Goal: Task Accomplishment & Management: Use online tool/utility

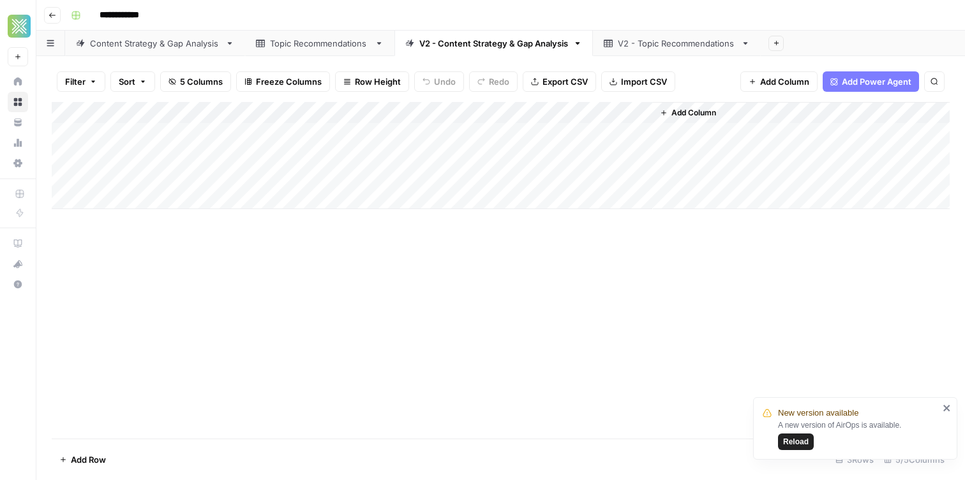
click at [800, 445] on span "Reload" at bounding box center [796, 441] width 26 height 11
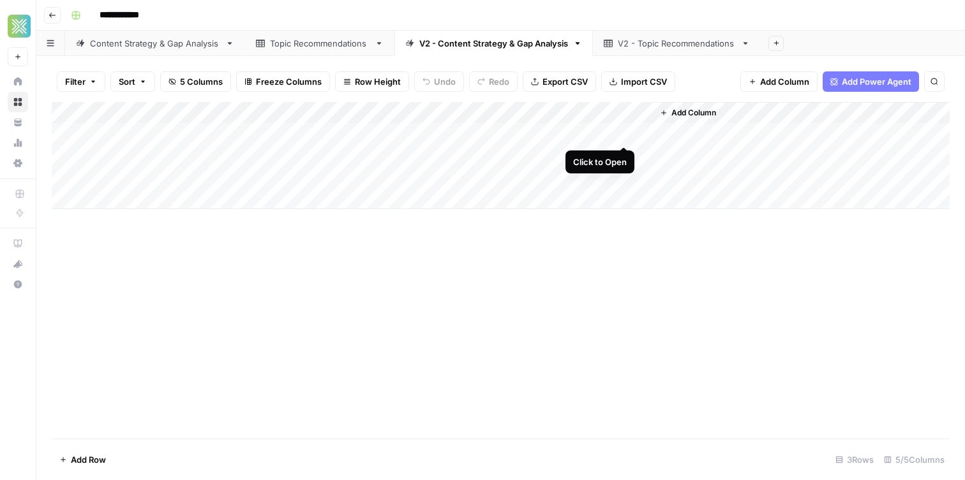
click at [627, 135] on div "Add Column" at bounding box center [501, 155] width 898 height 107
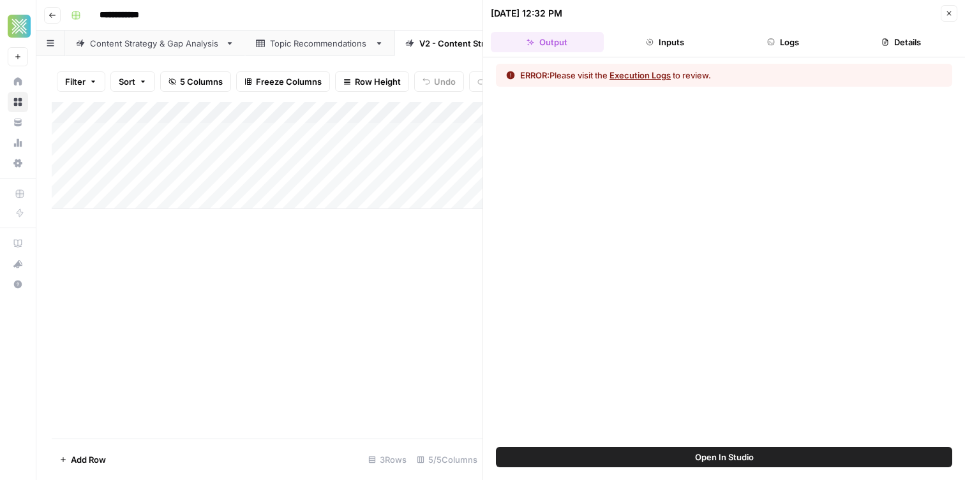
click at [650, 455] on button "Open In Studio" at bounding box center [724, 457] width 456 height 20
click at [461, 40] on div "V2 - Content Strategy & Gap Analysis" at bounding box center [493, 43] width 149 height 13
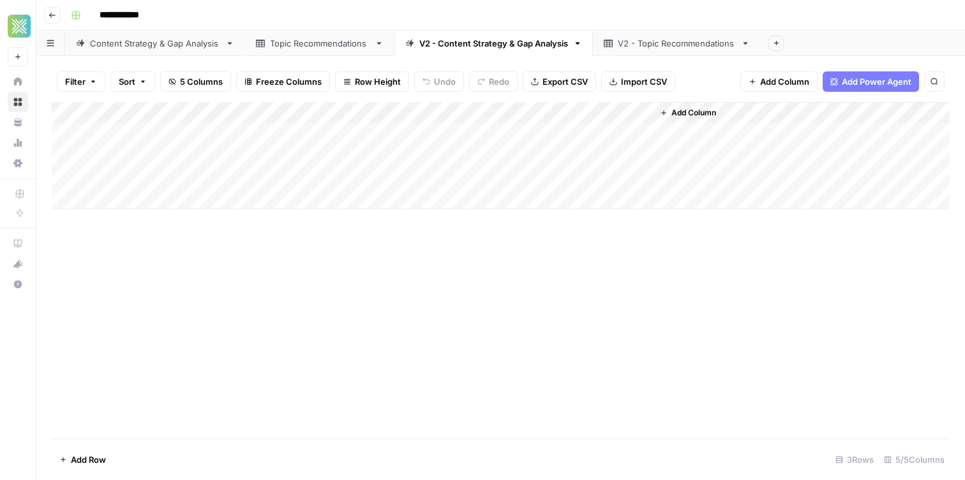
click at [654, 41] on div "V2 - Topic Recommendations" at bounding box center [677, 43] width 118 height 13
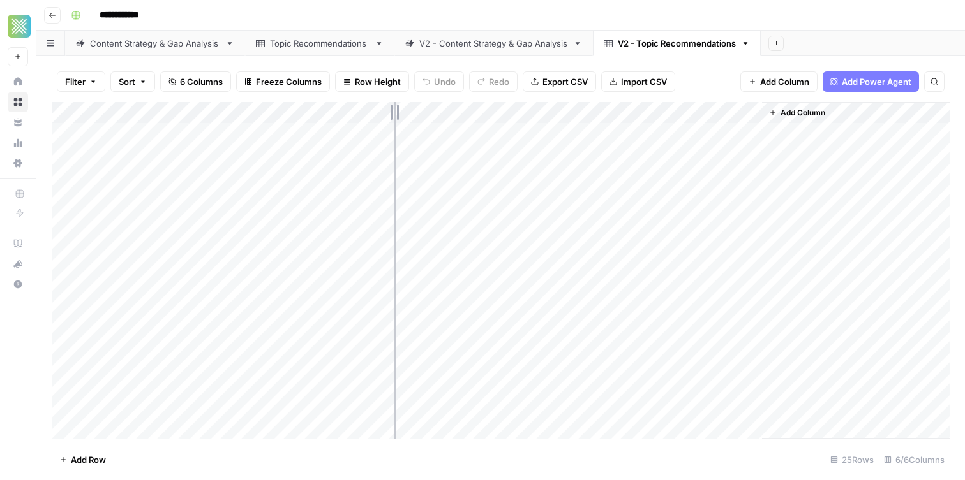
drag, startPoint x: 188, startPoint y: 110, endPoint x: 430, endPoint y: 99, distance: 242.7
click at [433, 100] on div "Filter Sort 6 Columns Freeze Columns Row Height Undo Redo Export CSV Import CSV…" at bounding box center [500, 268] width 928 height 424
click at [454, 115] on div "Add Column" at bounding box center [501, 270] width 898 height 337
click at [272, 216] on div "Add Column" at bounding box center [501, 270] width 898 height 337
click at [179, 134] on div "Add Column" at bounding box center [501, 270] width 898 height 337
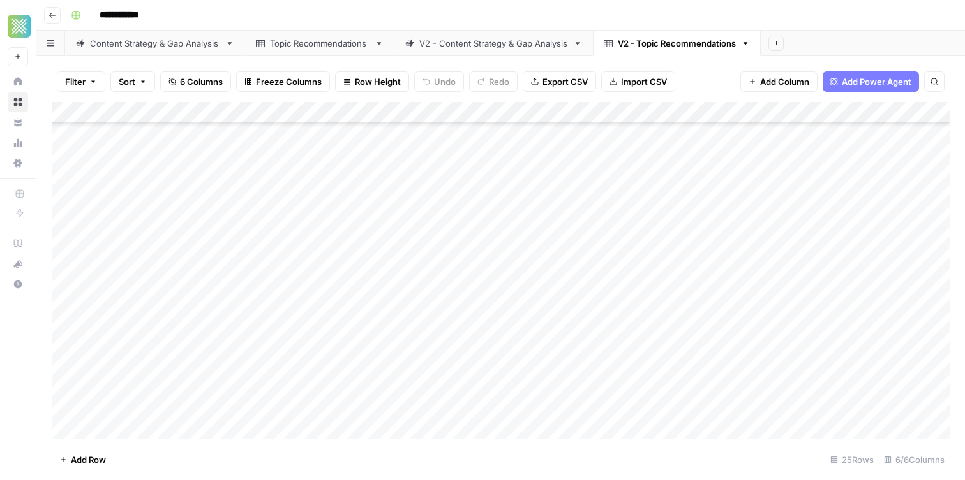
scroll to position [248, 0]
click at [213, 311] on div "Add Column" at bounding box center [501, 270] width 898 height 337
click at [313, 40] on div "Topic Recommendations" at bounding box center [320, 43] width 100 height 13
click at [641, 45] on div "V2 - Topic Recommendations" at bounding box center [677, 43] width 118 height 13
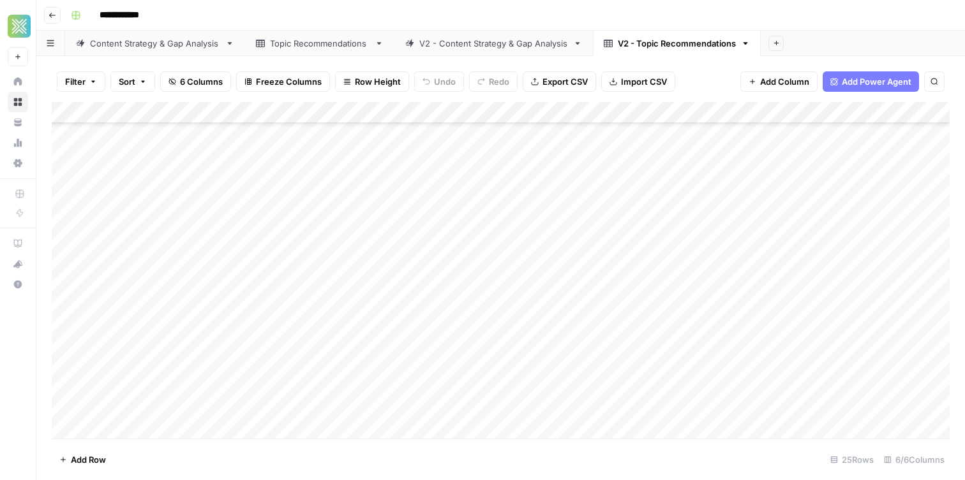
scroll to position [248, 0]
drag, startPoint x: 204, startPoint y: 137, endPoint x: 223, endPoint y: 403, distance: 266.2
click at [219, 403] on div "Add Column" at bounding box center [501, 270] width 898 height 337
click at [287, 40] on div "Topic Recommendations" at bounding box center [320, 43] width 100 height 13
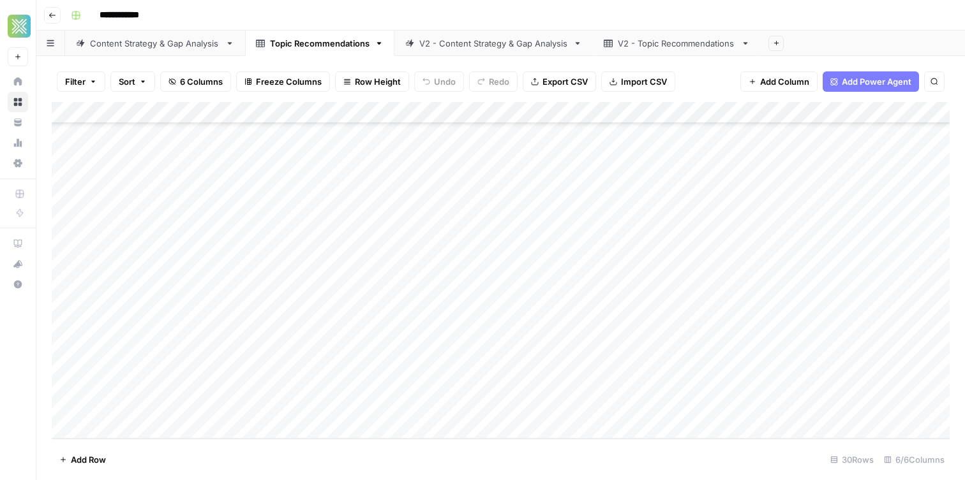
drag, startPoint x: 177, startPoint y: 237, endPoint x: 264, endPoint y: 402, distance: 186.7
click at [264, 402] on div "Add Column" at bounding box center [501, 270] width 898 height 337
drag, startPoint x: 247, startPoint y: 361, endPoint x: 264, endPoint y: 350, distance: 20.0
click at [251, 359] on div "Add Column" at bounding box center [501, 270] width 898 height 337
click at [637, 43] on div "V2 - Topic Recommendations" at bounding box center [677, 43] width 118 height 13
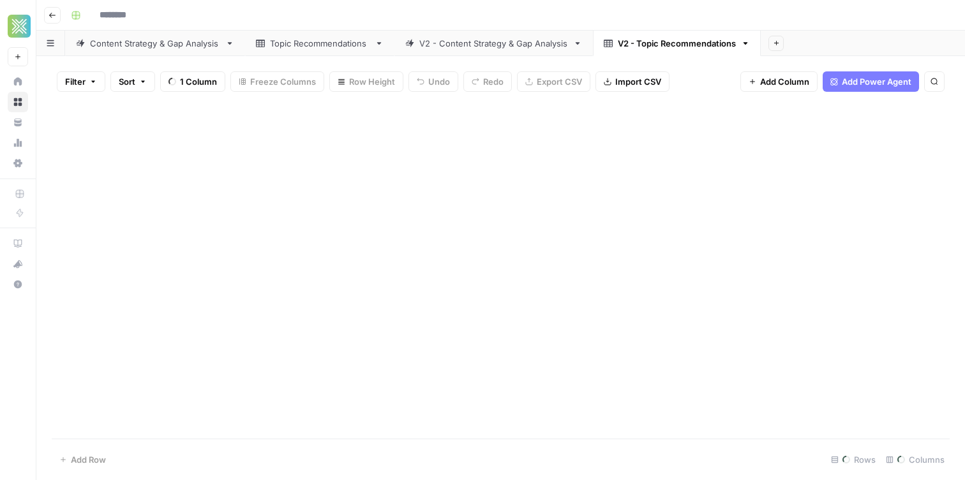
type input "**********"
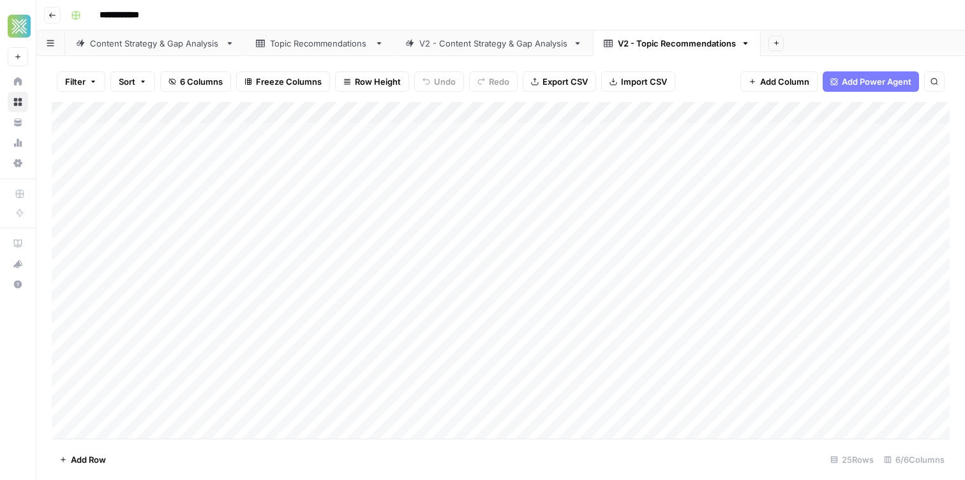
click at [494, 113] on div "Add Column" at bounding box center [501, 270] width 898 height 337
click at [495, 252] on span "Filter" at bounding box center [514, 248] width 112 height 13
type input "Pillar"
click at [463, 150] on input "text" at bounding box center [547, 148] width 169 height 13
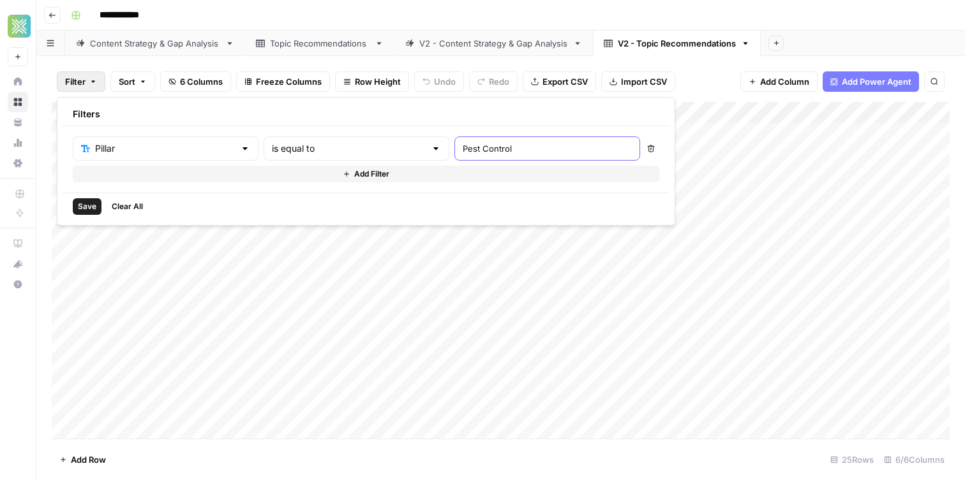
type input "Pest Control"
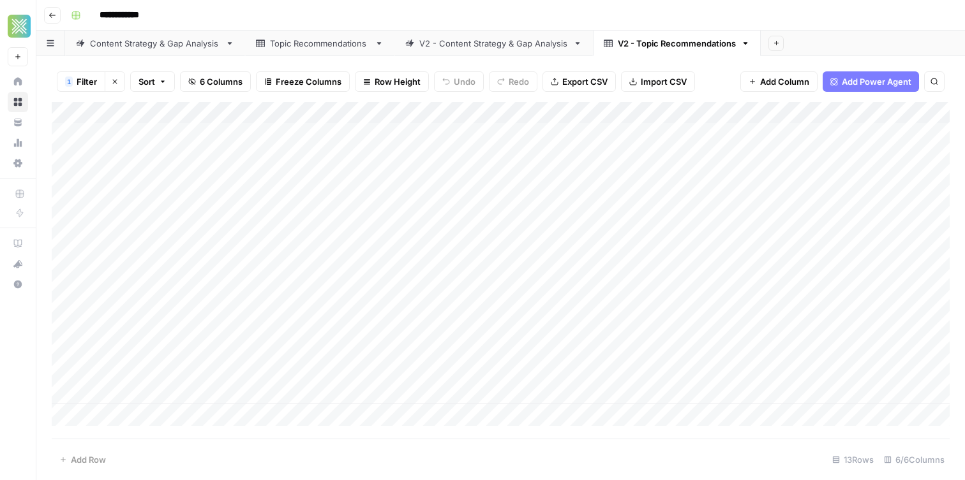
click at [503, 5] on div "**********" at bounding box center [509, 15] width 886 height 20
click at [382, 188] on div "Add Column" at bounding box center [501, 264] width 898 height 324
click at [331, 135] on div "Add Column" at bounding box center [501, 264] width 898 height 324
drag, startPoint x: 326, startPoint y: 167, endPoint x: 294, endPoint y: 153, distance: 35.4
click at [325, 167] on div "Add Column" at bounding box center [501, 264] width 898 height 324
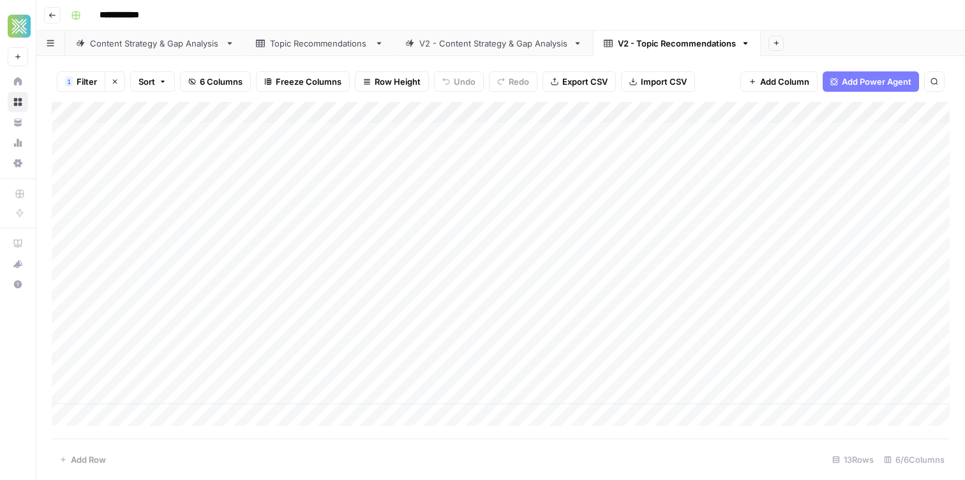
drag, startPoint x: 268, startPoint y: 123, endPoint x: 326, endPoint y: 133, distance: 59.1
click at [304, 135] on div "Add Column" at bounding box center [501, 264] width 898 height 324
drag, startPoint x: 320, startPoint y: 168, endPoint x: 315, endPoint y: 163, distance: 8.1
click at [320, 168] on div "Add Column" at bounding box center [501, 264] width 898 height 324
drag, startPoint x: 305, startPoint y: 127, endPoint x: 582, endPoint y: 399, distance: 388.5
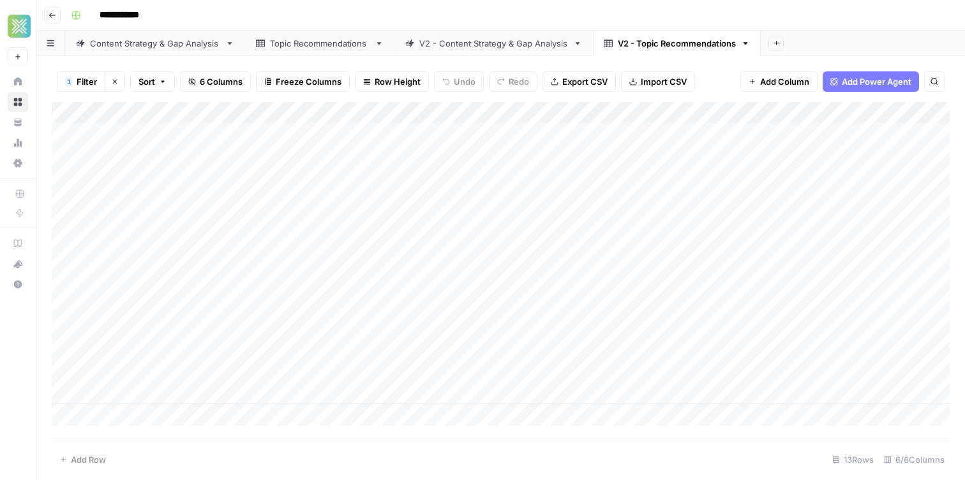
click at [585, 399] on div "Add Column" at bounding box center [501, 264] width 898 height 324
drag, startPoint x: 380, startPoint y: 170, endPoint x: 257, endPoint y: 149, distance: 125.6
click at [377, 170] on div "Add Column" at bounding box center [501, 264] width 898 height 324
drag, startPoint x: 249, startPoint y: 180, endPoint x: 241, endPoint y: 383, distance: 203.7
click at [241, 382] on div "Add Column" at bounding box center [501, 264] width 898 height 324
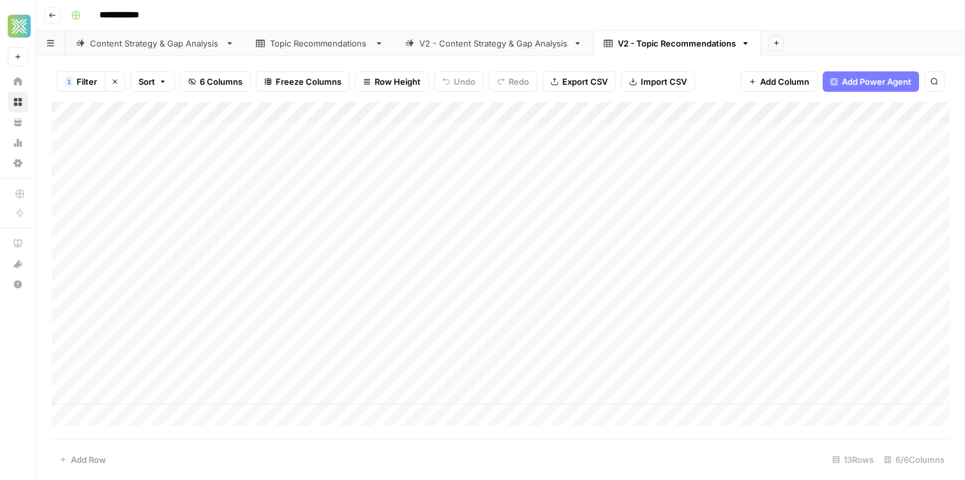
drag, startPoint x: 251, startPoint y: 394, endPoint x: 188, endPoint y: 284, distance: 127.5
click at [248, 392] on div "Add Column" at bounding box center [501, 264] width 898 height 324
drag, startPoint x: 181, startPoint y: 130, endPoint x: 209, endPoint y: 408, distance: 279.1
click at [209, 408] on div "Add Column" at bounding box center [501, 264] width 898 height 324
drag, startPoint x: 583, startPoint y: 131, endPoint x: 586, endPoint y: 394, distance: 262.3
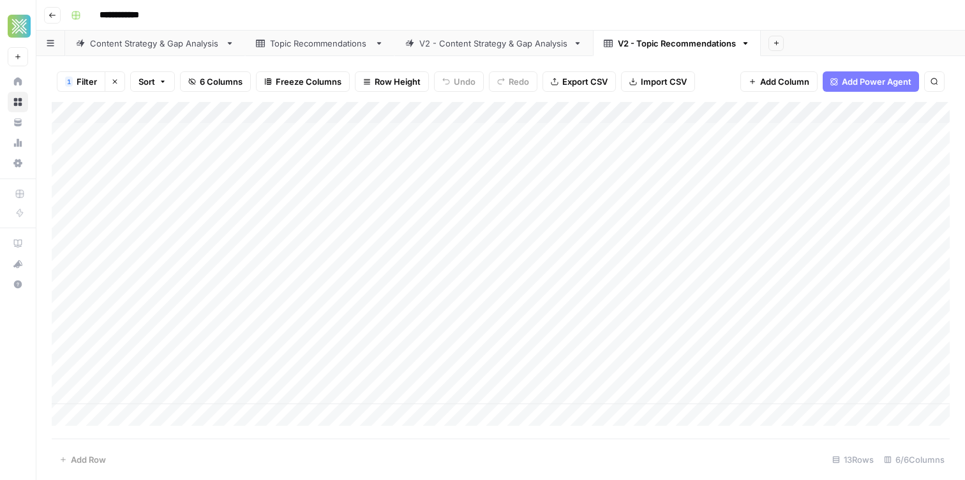
click at [586, 394] on div "Add Column" at bounding box center [501, 264] width 898 height 324
drag, startPoint x: 805, startPoint y: 138, endPoint x: 793, endPoint y: 159, distance: 24.0
click at [807, 139] on div "Add Column" at bounding box center [501, 264] width 898 height 324
drag, startPoint x: 813, startPoint y: 137, endPoint x: 804, endPoint y: 394, distance: 257.3
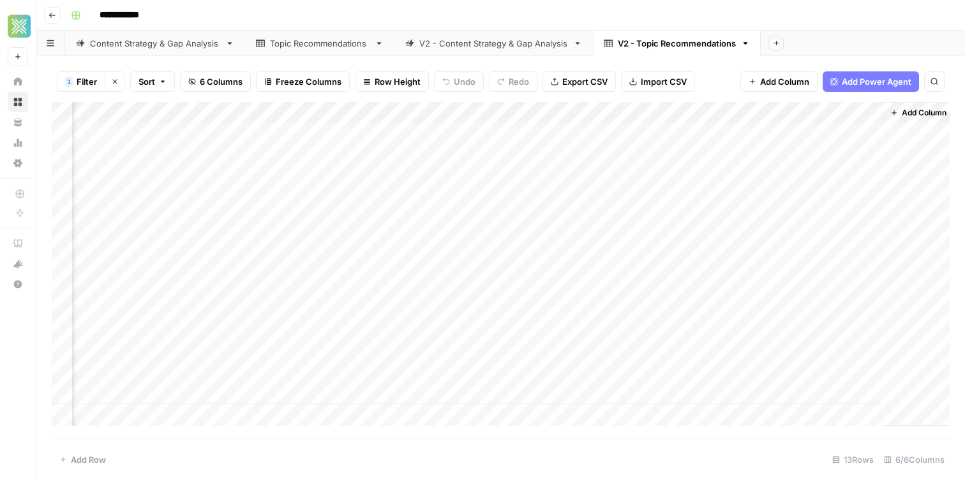
click at [801, 394] on div "Add Column" at bounding box center [501, 264] width 898 height 324
drag, startPoint x: 709, startPoint y: 382, endPoint x: 694, endPoint y: 398, distance: 22.6
click at [694, 398] on div "Add Column" at bounding box center [501, 264] width 898 height 324
click at [299, 45] on div "Topic Recommendations" at bounding box center [319, 44] width 149 height 26
click at [308, 42] on div "Topic Recommendations" at bounding box center [320, 43] width 100 height 13
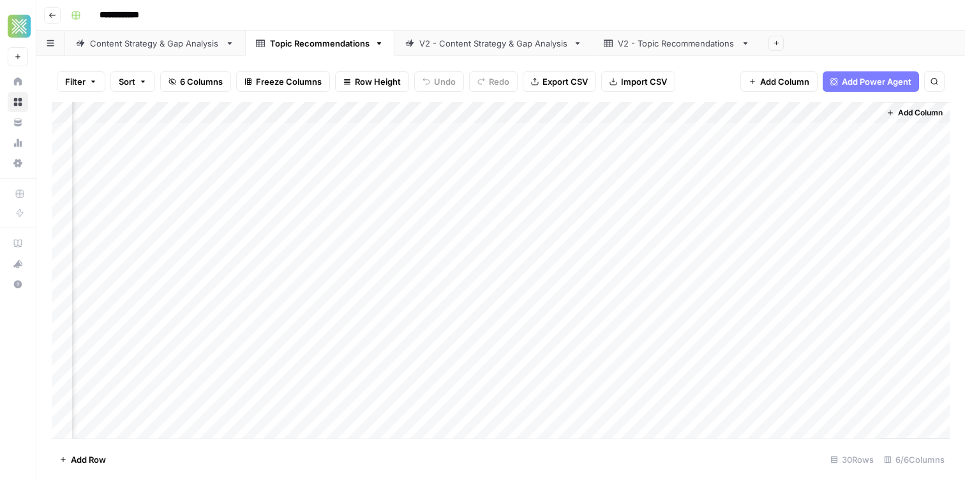
scroll to position [0, 106]
drag, startPoint x: 687, startPoint y: 241, endPoint x: 688, endPoint y: 406, distance: 165.3
click at [688, 406] on div "Add Column" at bounding box center [501, 270] width 898 height 337
drag, startPoint x: 737, startPoint y: 199, endPoint x: 711, endPoint y: 408, distance: 210.3
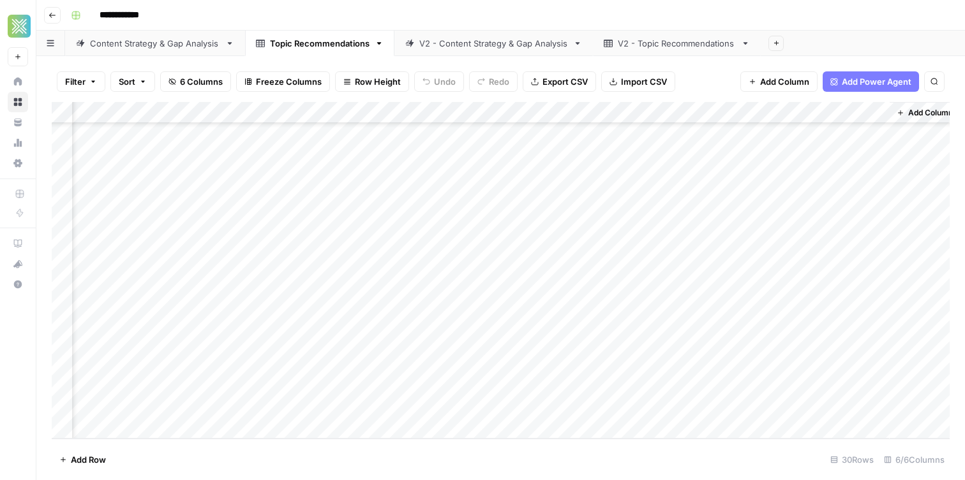
click at [711, 408] on div "Add Column" at bounding box center [501, 270] width 898 height 337
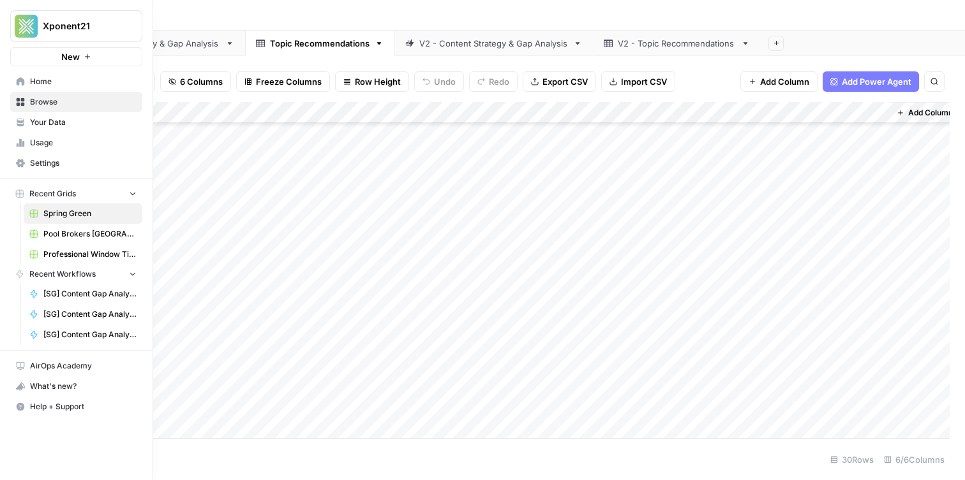
click at [43, 78] on span "Home" at bounding box center [83, 81] width 107 height 11
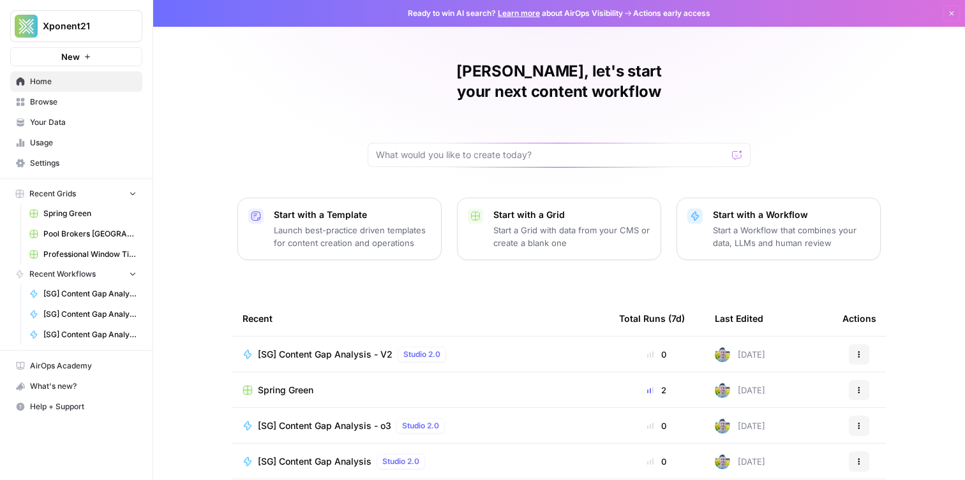
click at [63, 114] on link "Your Data" at bounding box center [76, 122] width 132 height 20
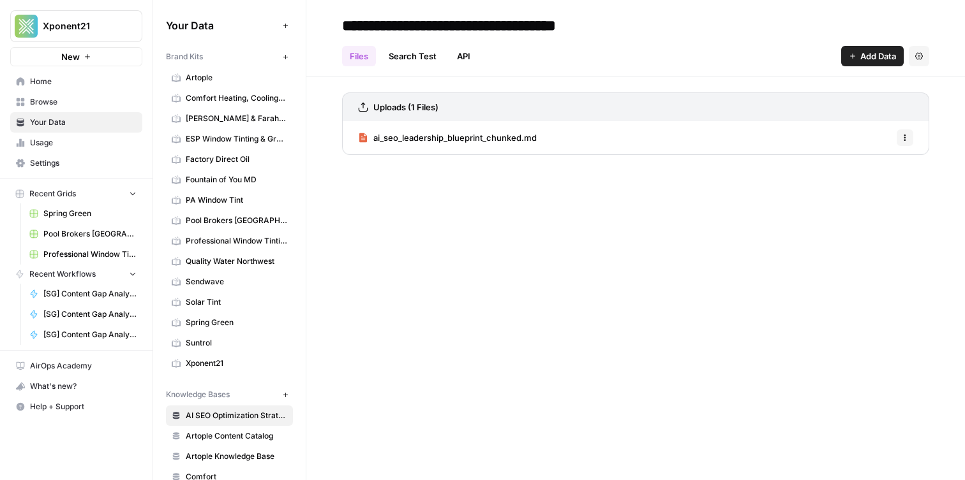
click at [211, 301] on span "Solar Tint" at bounding box center [236, 302] width 101 height 11
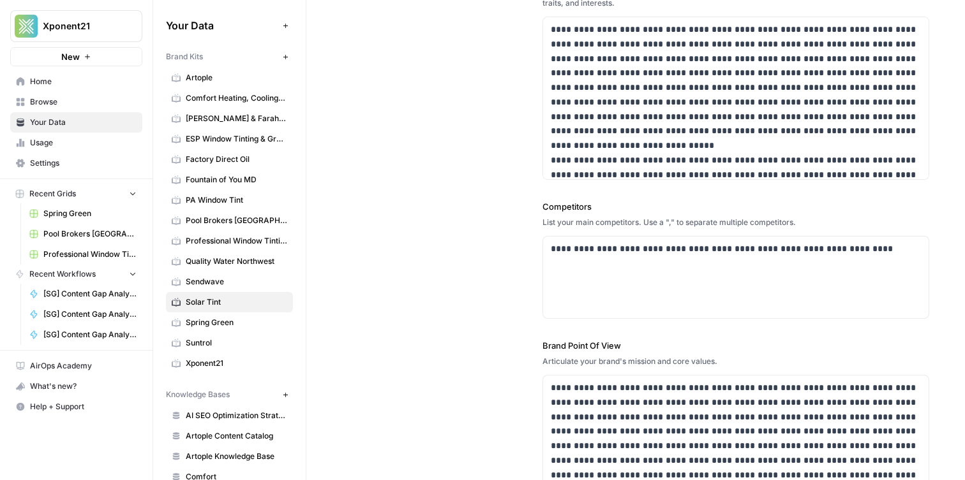
scroll to position [527, 0]
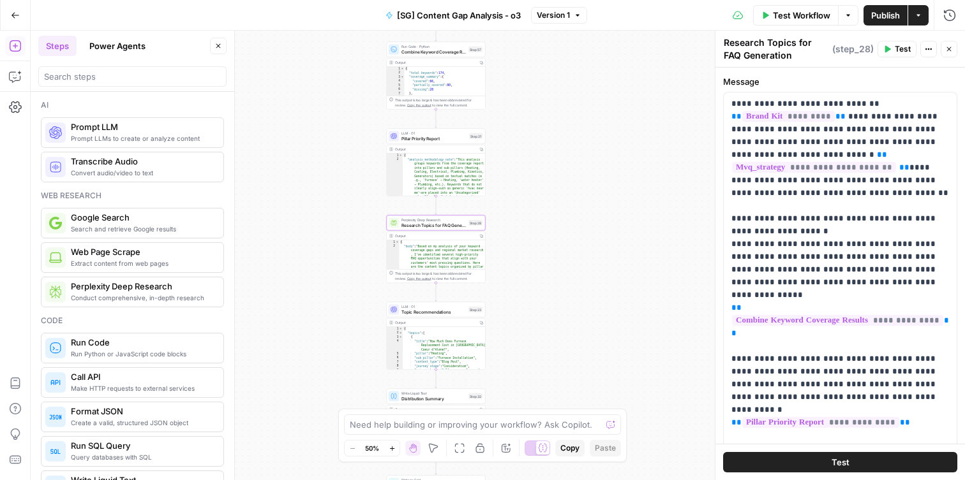
scroll to position [4, 0]
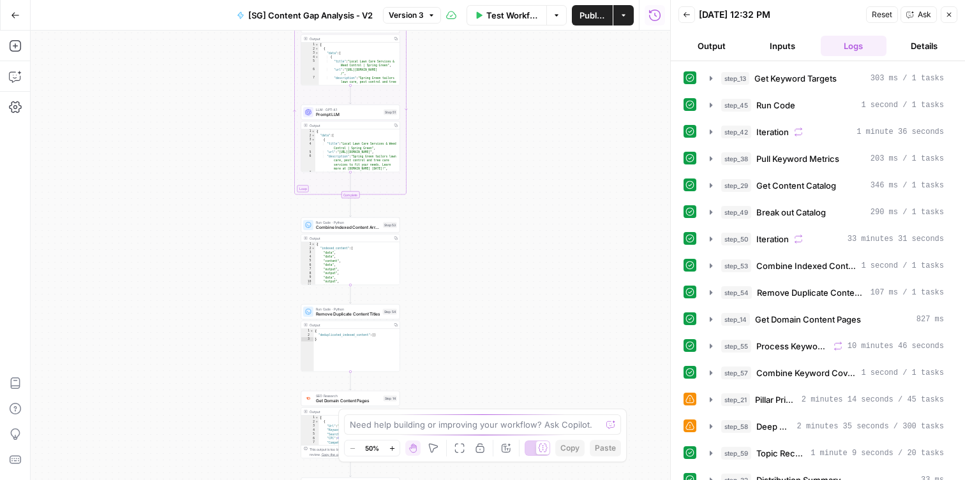
scroll to position [165, 0]
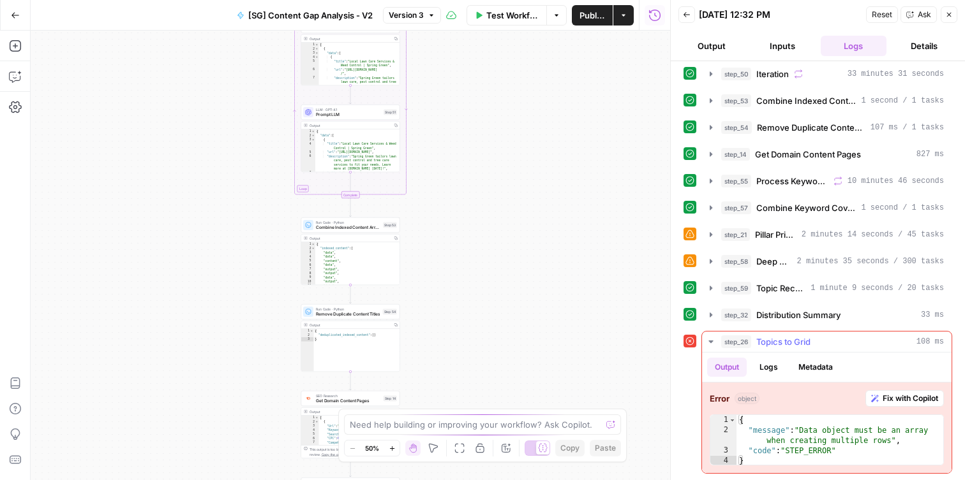
click at [906, 399] on span "Fix with Copilot" at bounding box center [910, 398] width 56 height 11
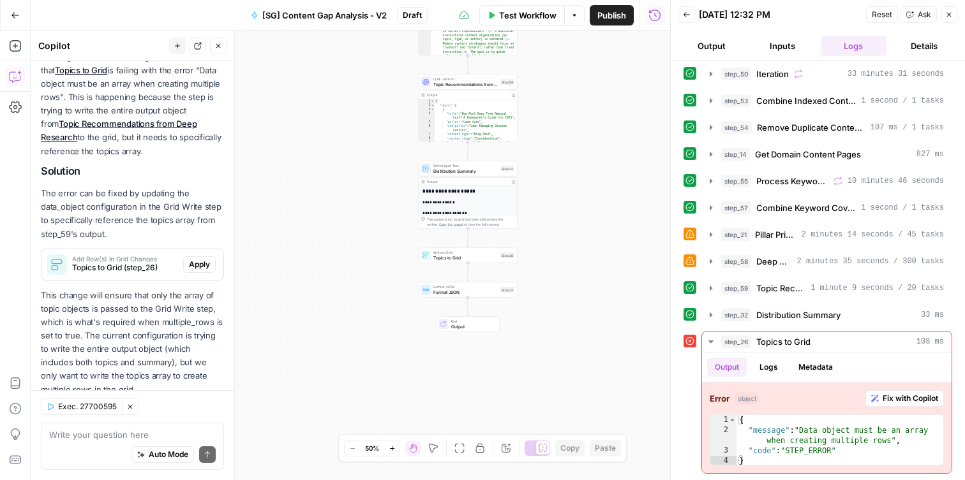
scroll to position [191, 0]
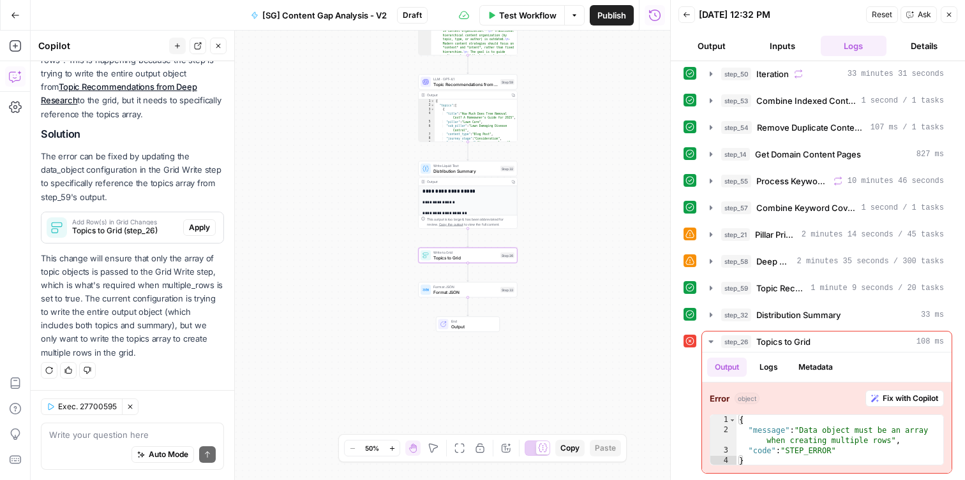
click at [124, 224] on span "Add Row(s) in Grid Changes" at bounding box center [125, 222] width 106 height 6
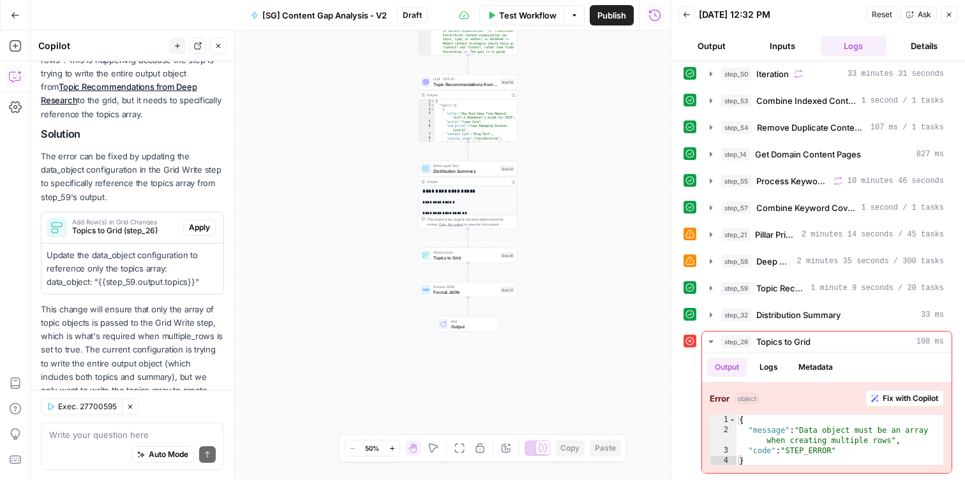
scroll to position [242, 0]
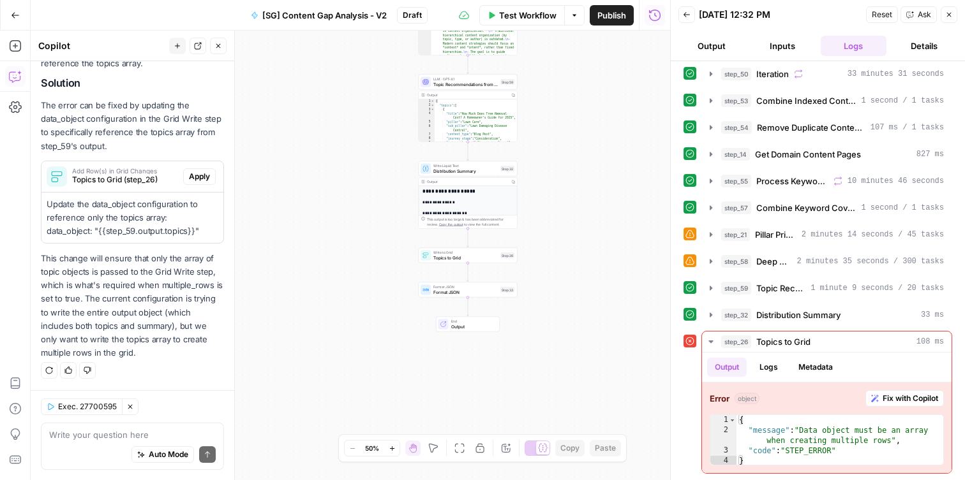
click at [446, 254] on span "Write to Grid" at bounding box center [465, 252] width 64 height 5
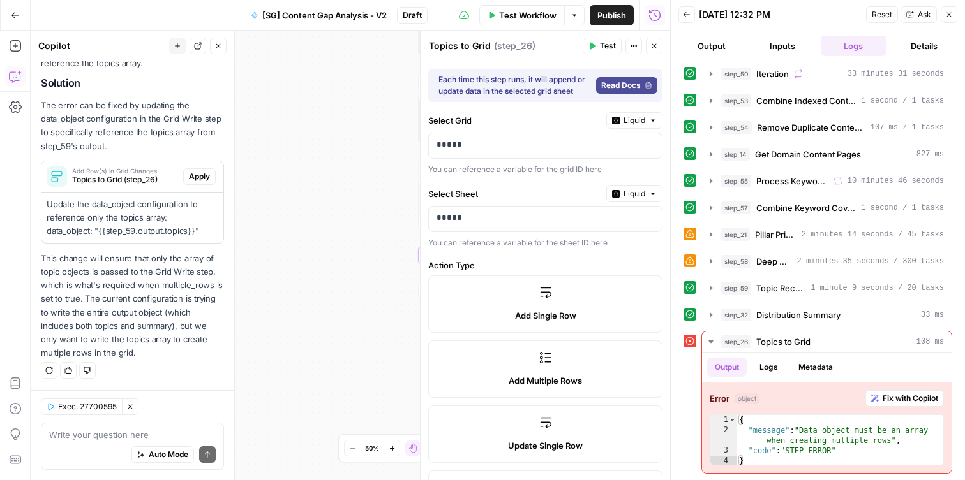
type input "Title"
type input "Pillar"
type input "Content Type"
type input "Journey Stage"
type input "Primary Keyword"
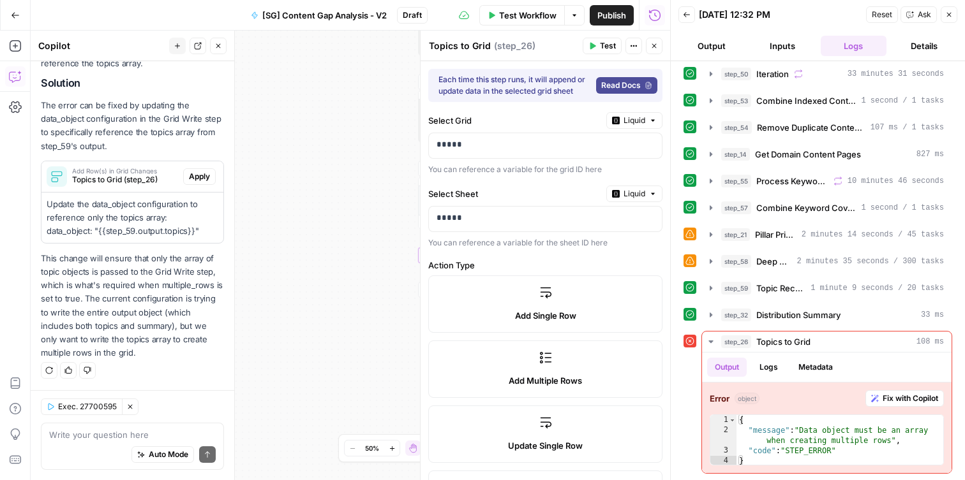
type input "Sub Pillar"
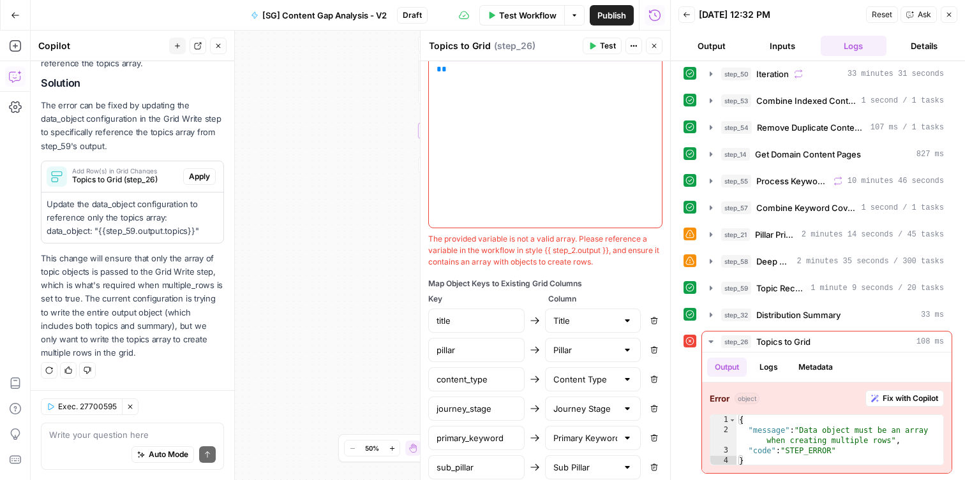
scroll to position [487, 0]
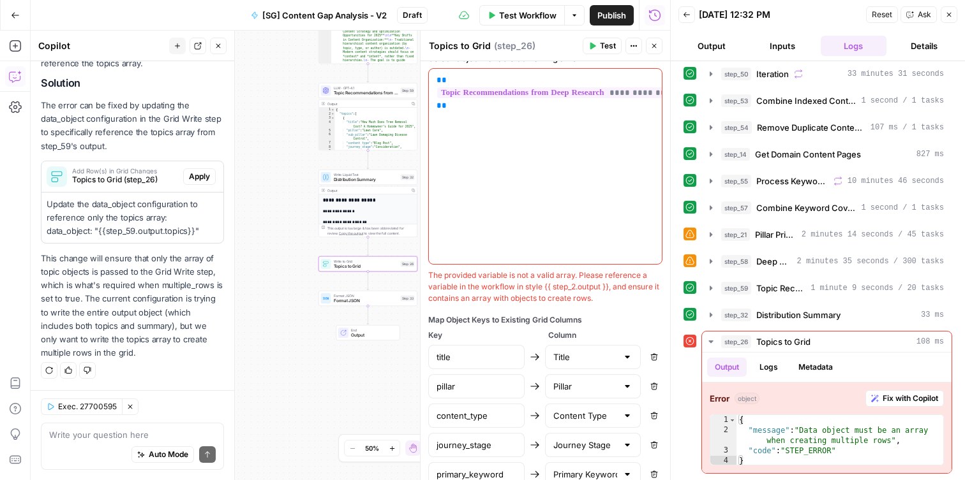
click at [331, 91] on div "LLM · GPT-4.1 Topic Recommendations from Deep Research Step 59 Copy step Delete…" at bounding box center [368, 91] width 94 height 11
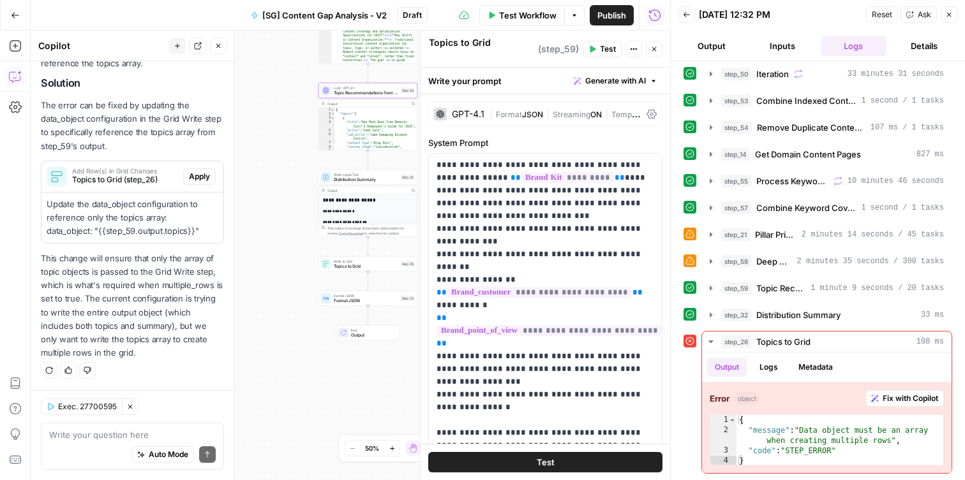
type textarea "Topic Recommendations from Deep Research"
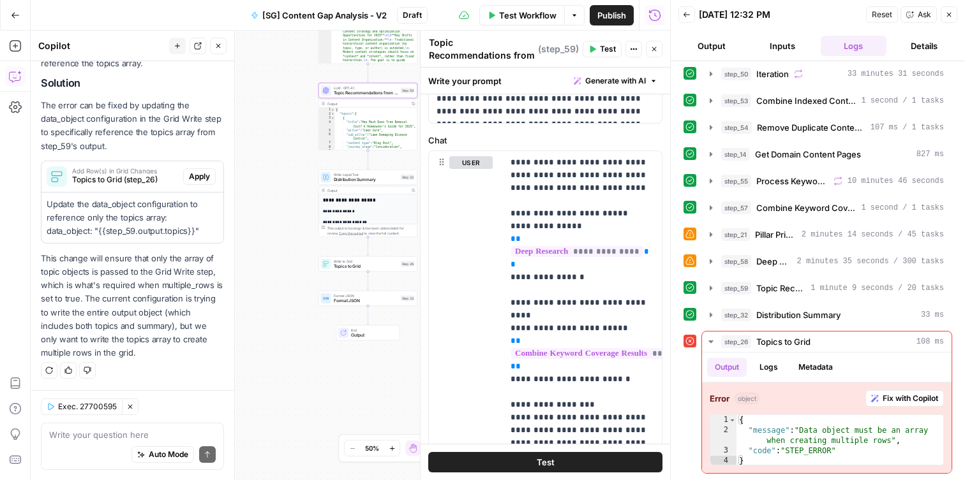
scroll to position [629, 0]
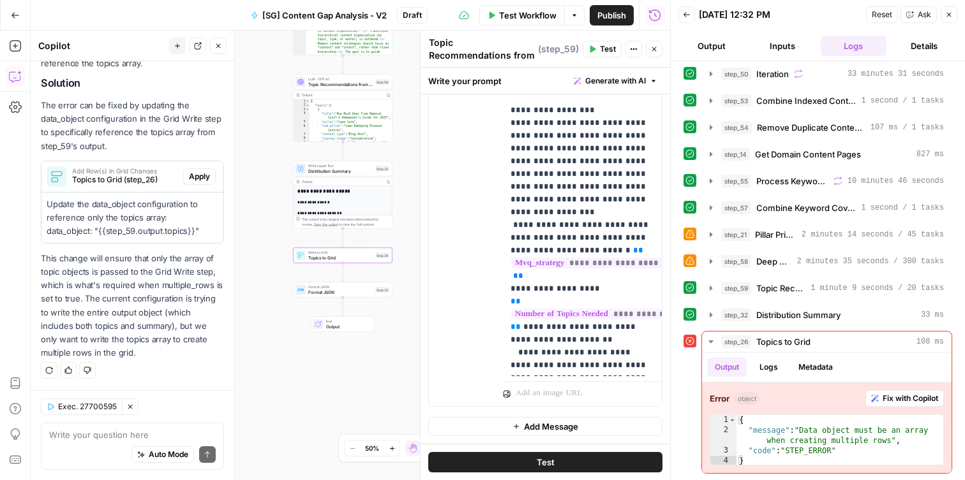
click at [192, 172] on span "Apply" at bounding box center [199, 176] width 21 height 11
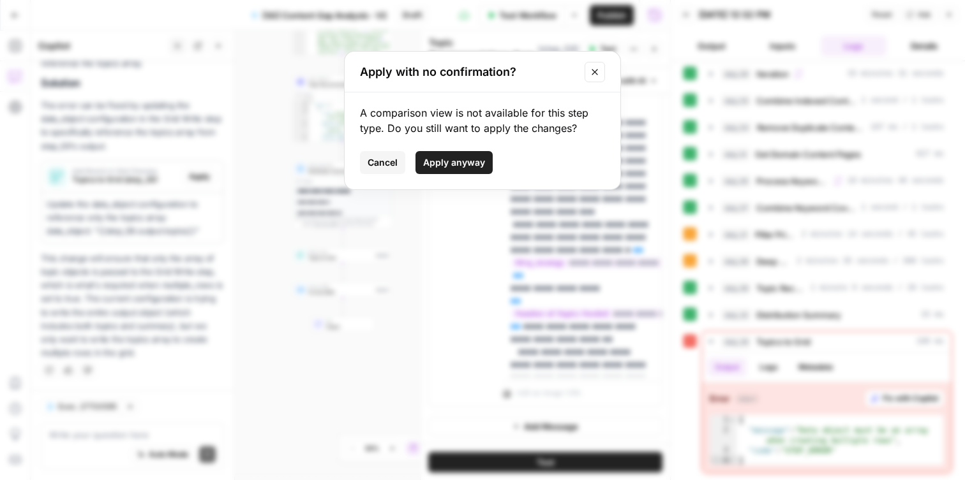
click at [467, 167] on span "Apply anyway" at bounding box center [454, 162] width 62 height 13
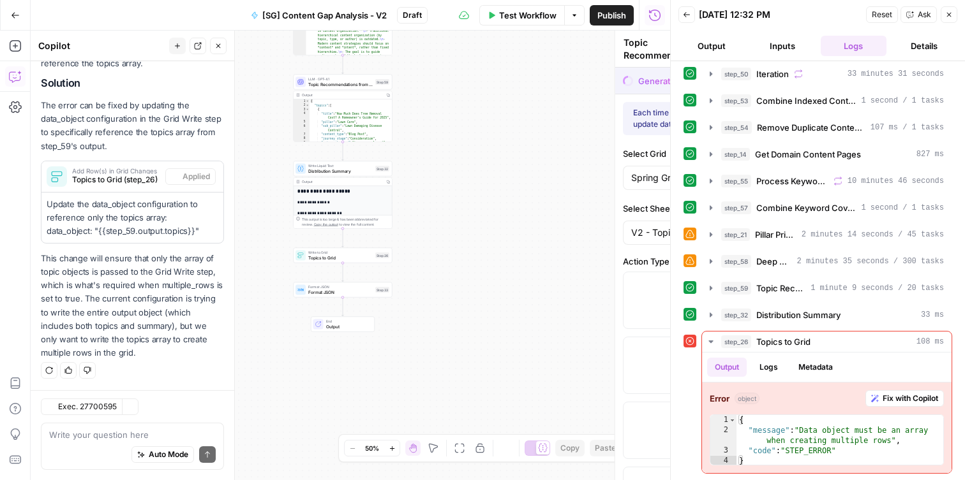
type textarea "Topics to Grid"
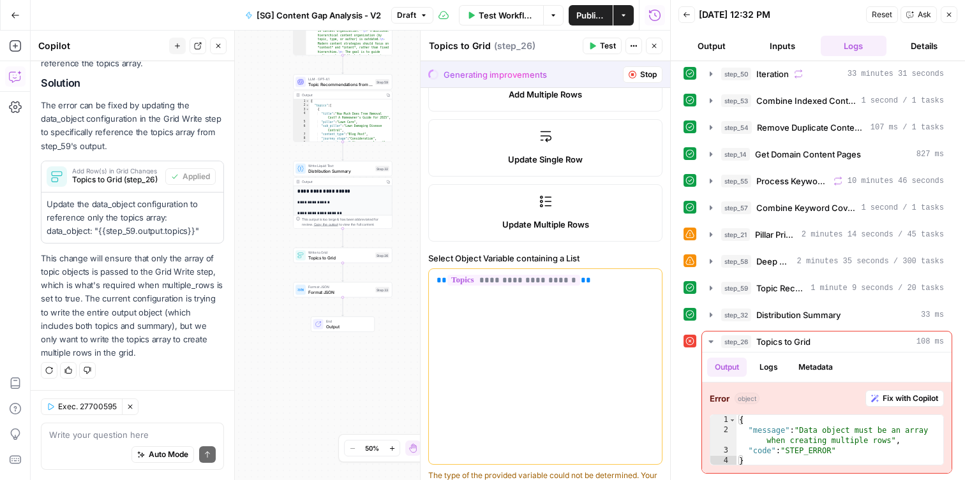
scroll to position [290, 0]
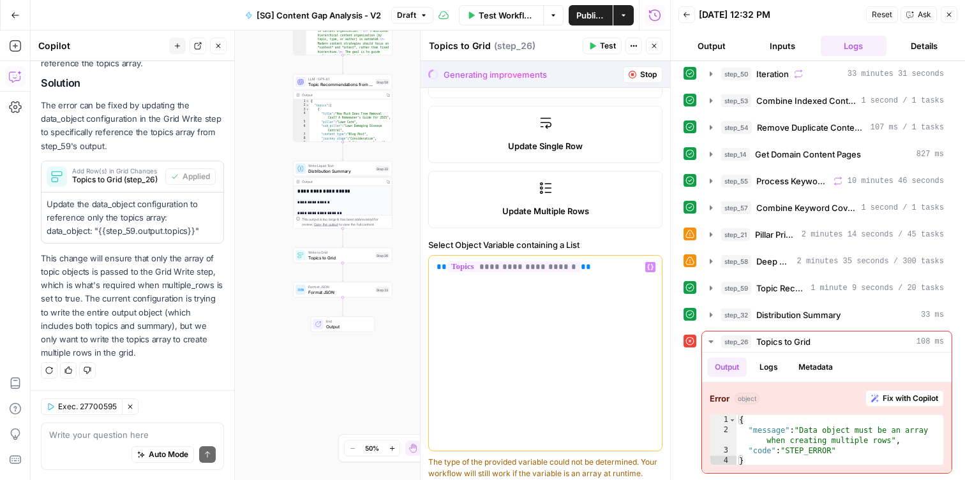
click at [595, 273] on p "**********" at bounding box center [545, 267] width 218 height 13
click at [315, 81] on span "Topic Recommendations from Deep Research" at bounding box center [340, 84] width 64 height 6
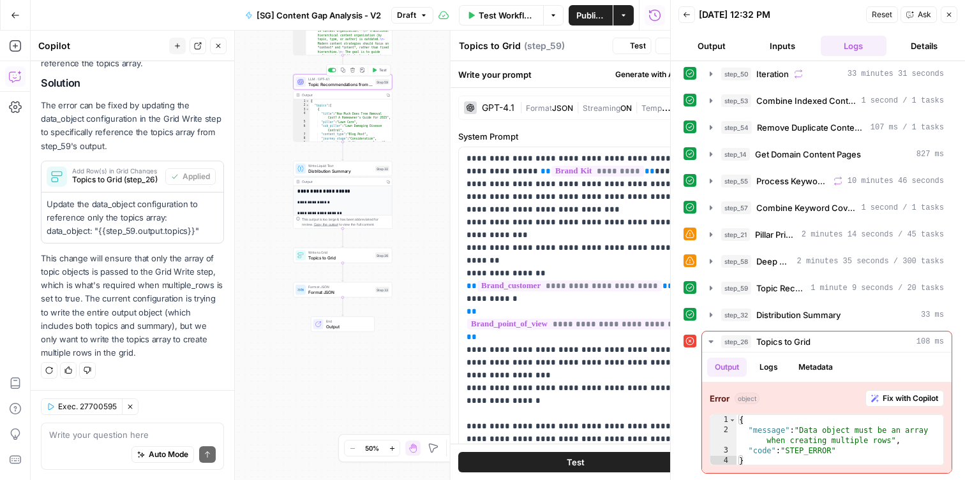
type textarea "Topic Recommendations from Deep Research"
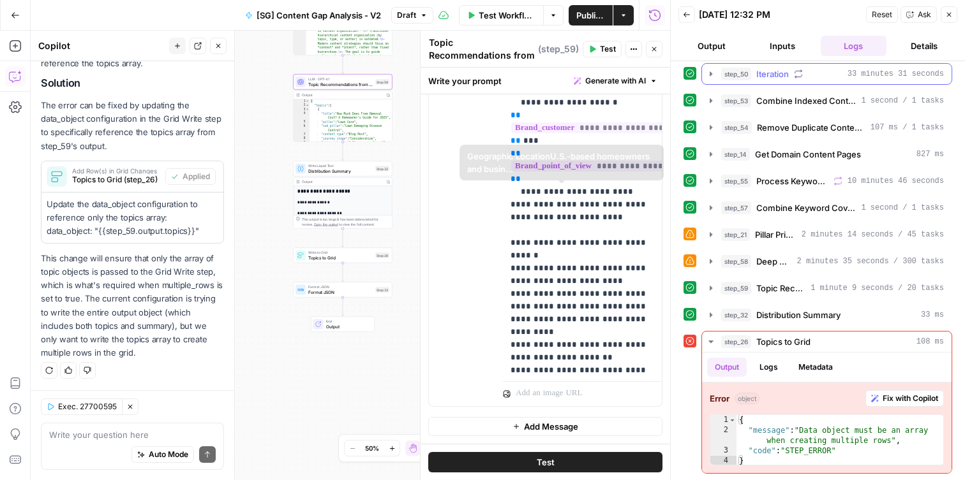
scroll to position [1915, 0]
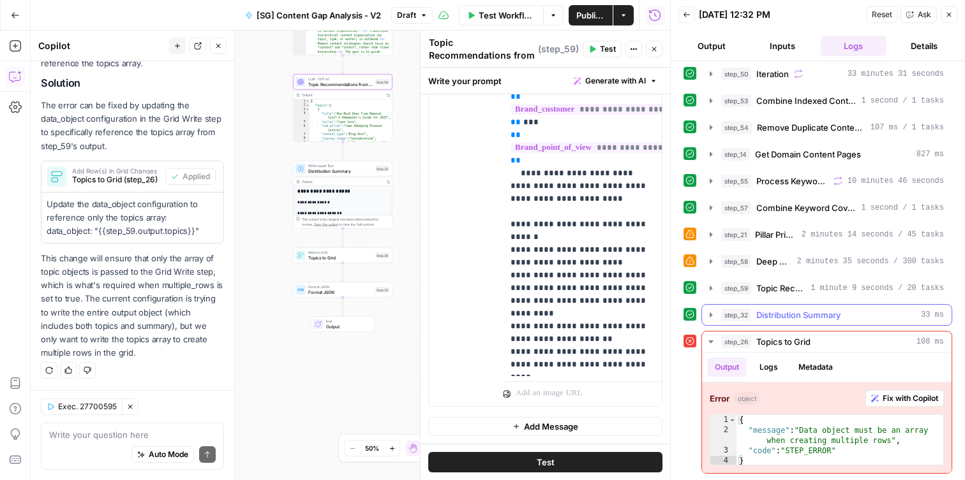
click at [703, 318] on button "step_32 Distribution Summary 33 ms" at bounding box center [826, 315] width 249 height 20
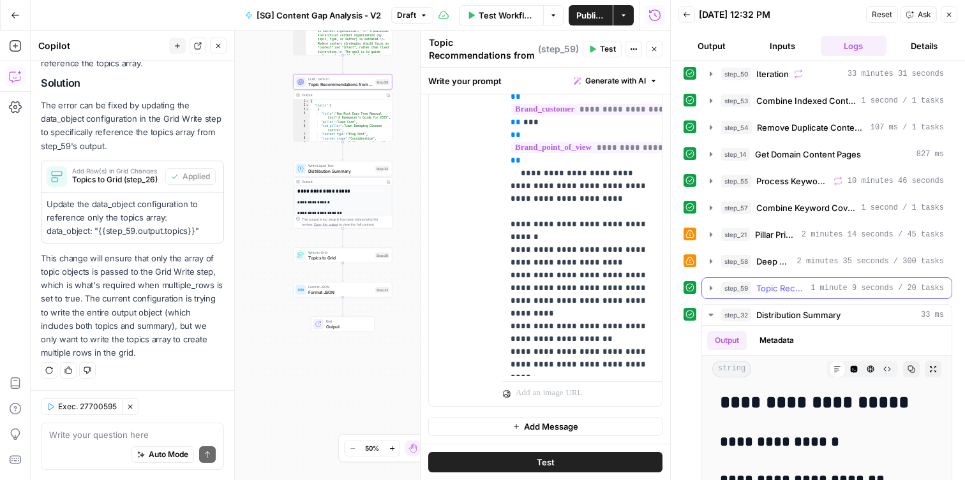
click at [716, 293] on button "step_59 Topic Recommendations from Deep Research 1 minute 9 seconds / 20 tasks" at bounding box center [826, 288] width 249 height 20
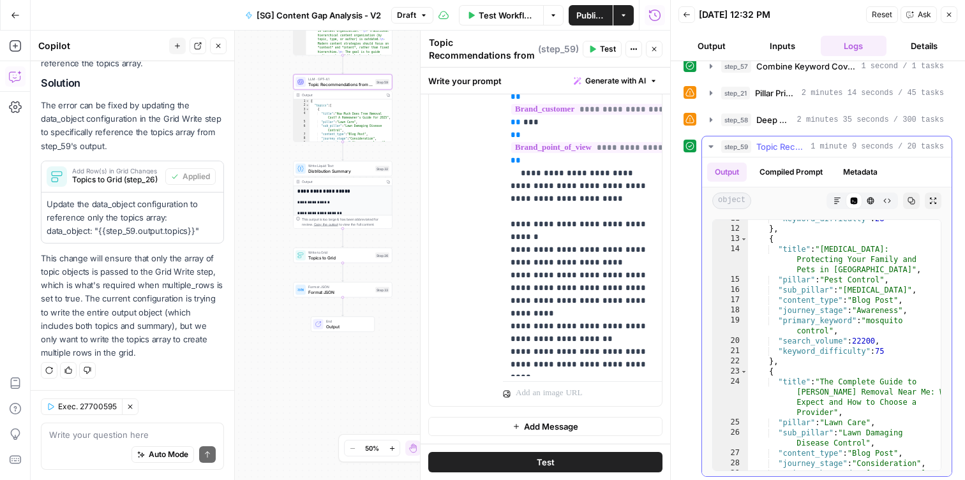
scroll to position [155, 0]
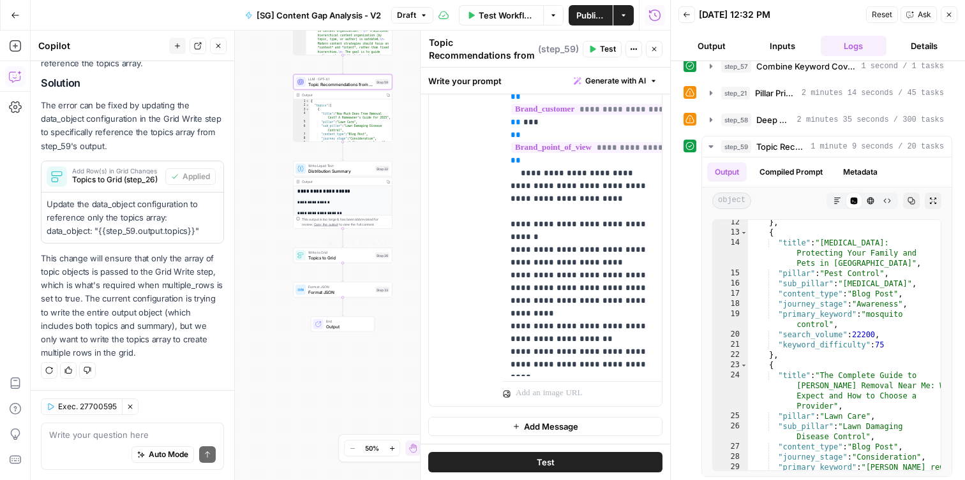
click at [330, 258] on span "Topics to Grid" at bounding box center [340, 258] width 64 height 6
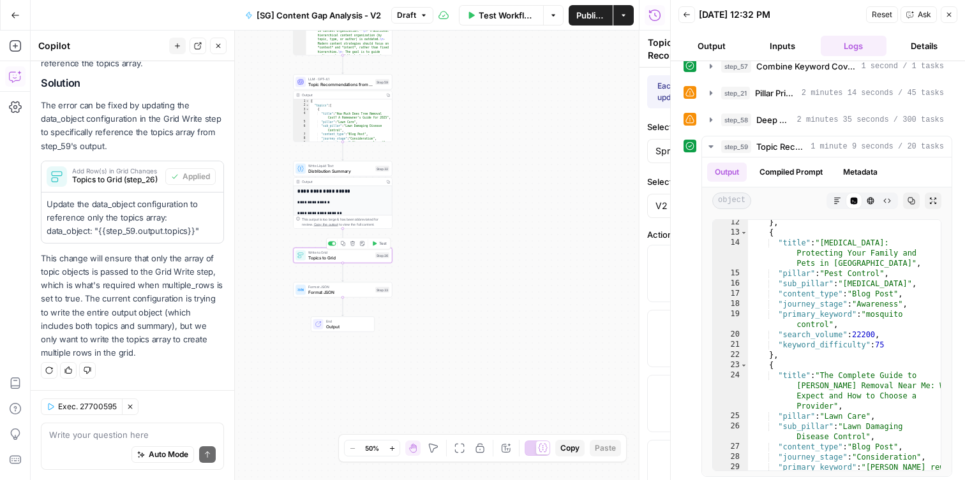
type textarea "Topics to Grid"
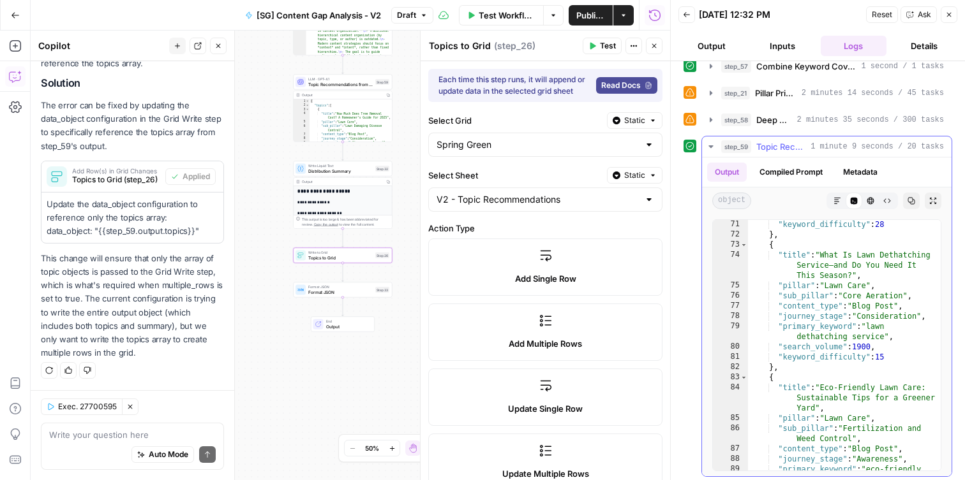
scroll to position [351, 0]
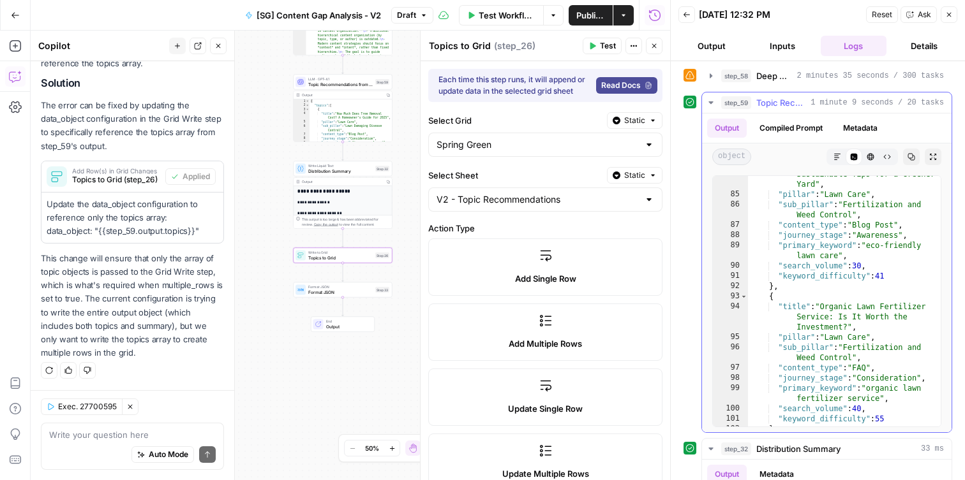
click at [711, 100] on icon "button" at bounding box center [711, 103] width 10 height 10
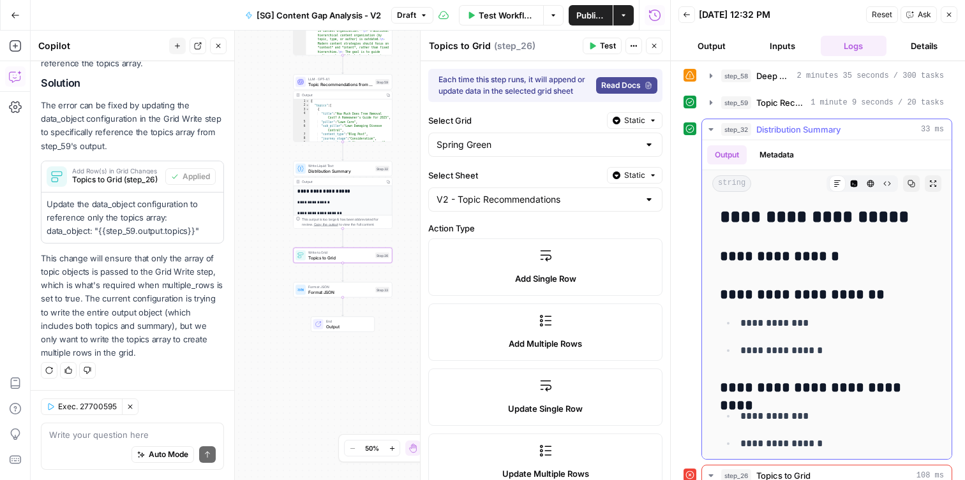
click at [713, 129] on icon "button" at bounding box center [711, 129] width 10 height 10
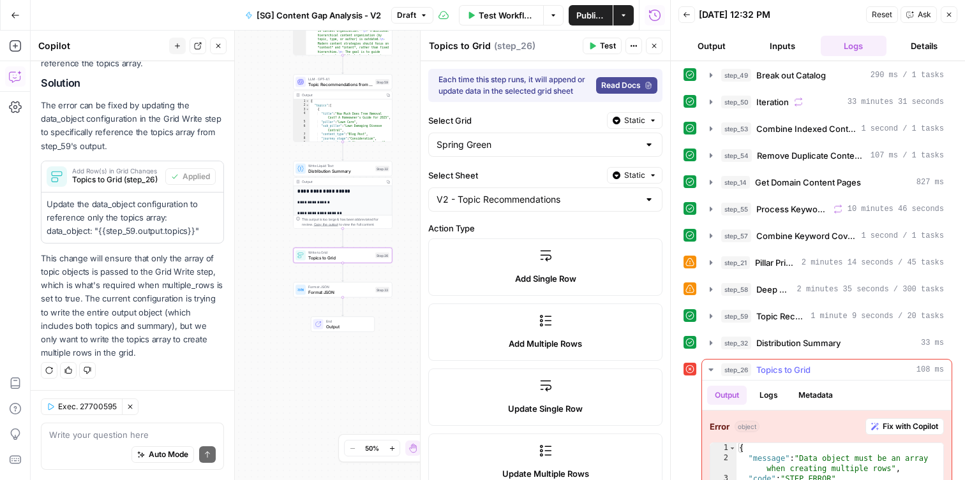
click at [708, 369] on icon "button" at bounding box center [711, 370] width 10 height 10
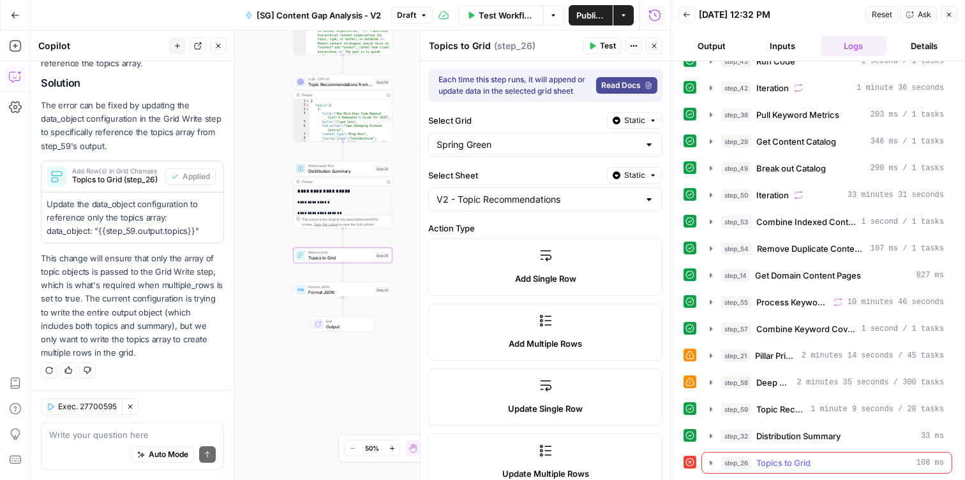
scroll to position [44, 0]
click at [600, 48] on span "Test" at bounding box center [608, 45] width 16 height 11
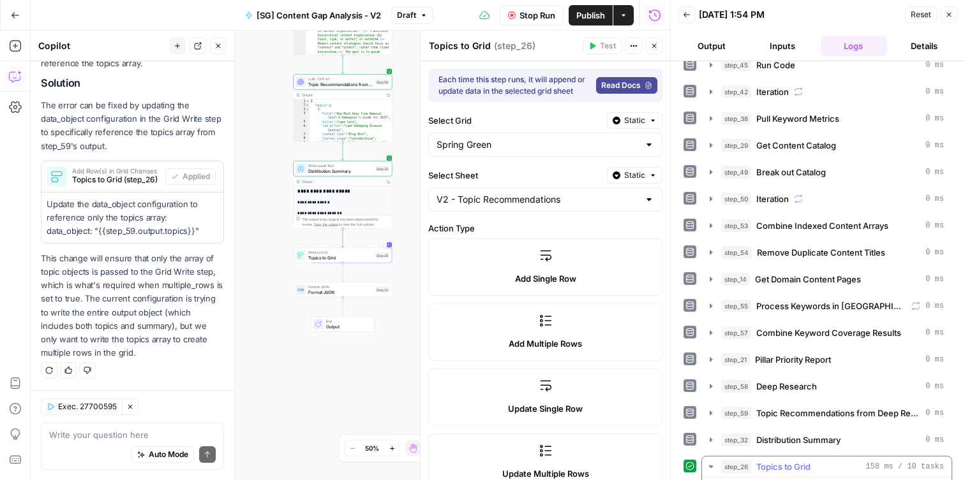
scroll to position [364, 0]
